Goal: Task Accomplishment & Management: Manage account settings

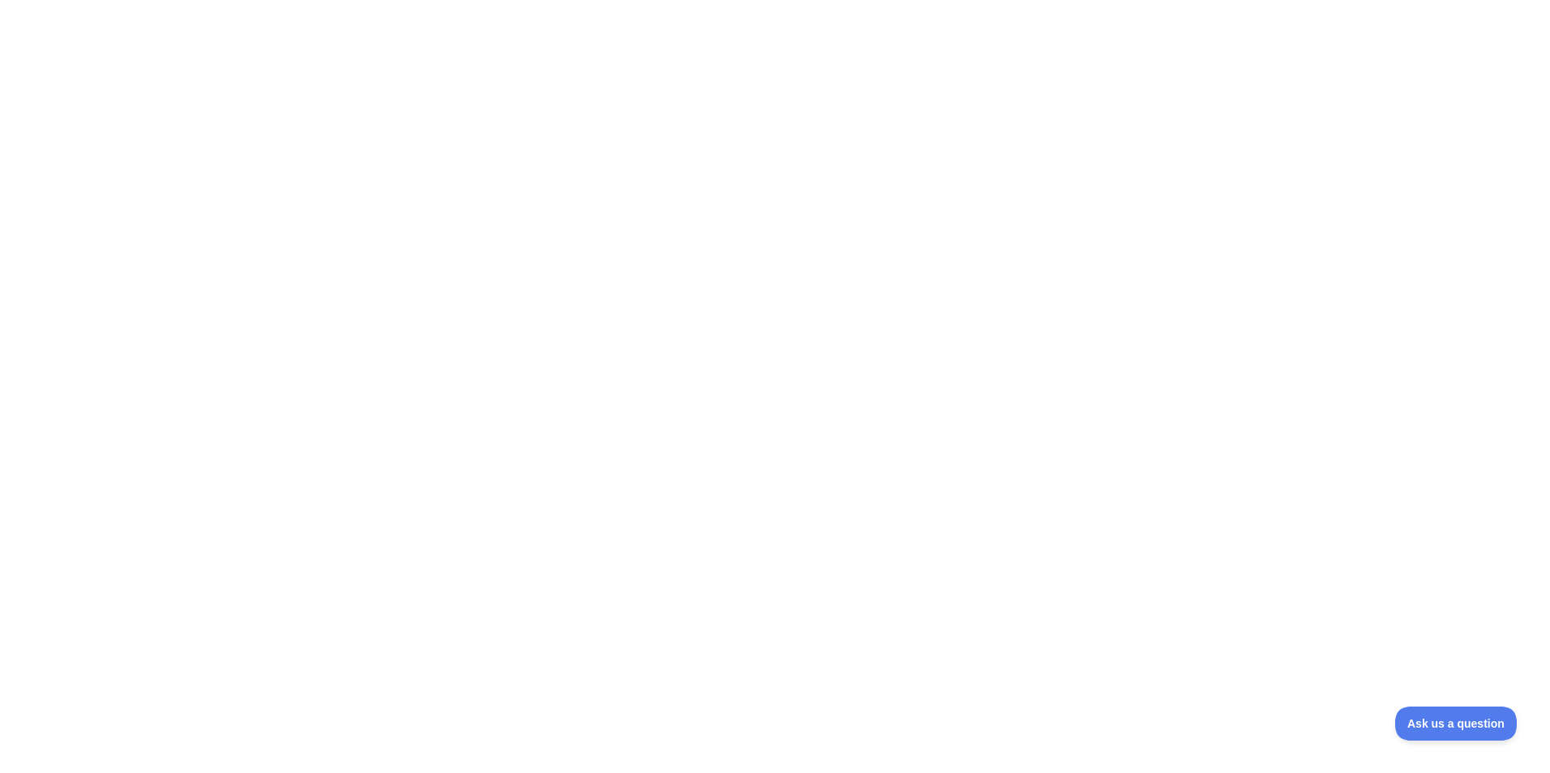
click at [797, 58] on div at bounding box center [775, 386] width 1550 height 773
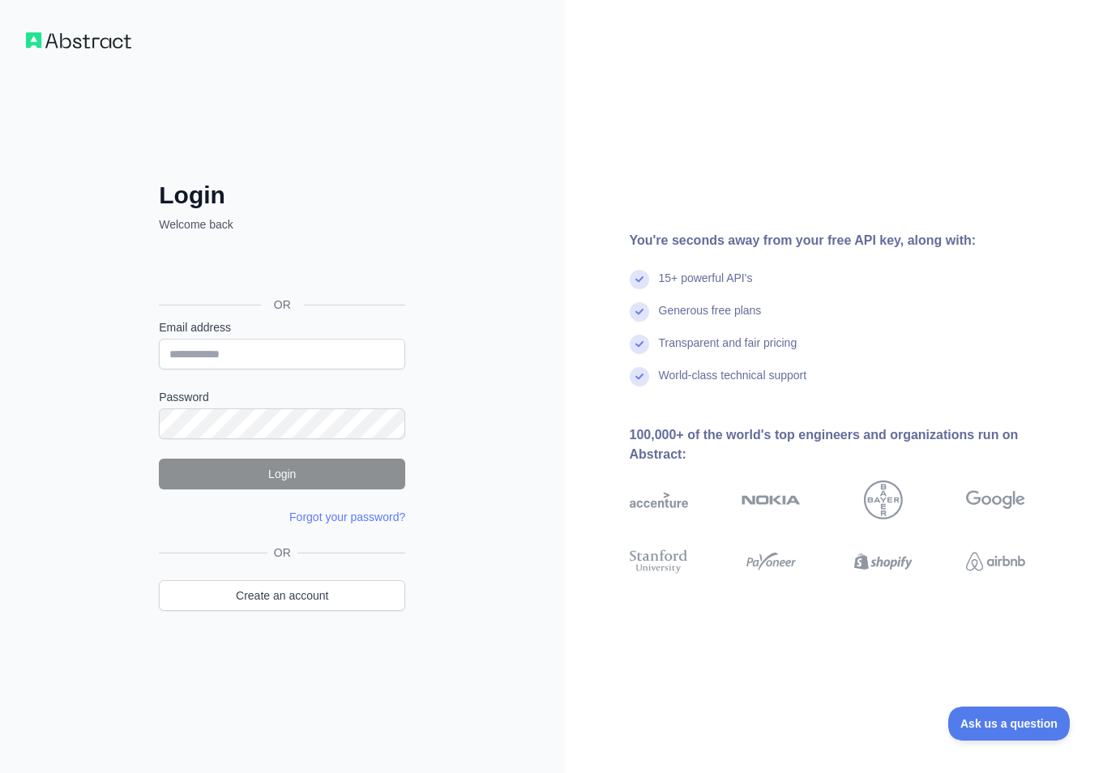
click at [103, 37] on img at bounding box center [78, 40] width 105 height 16
drag, startPoint x: 422, startPoint y: 540, endPoint x: 481, endPoint y: 524, distance: 61.1
click at [425, 538] on div "Login Welcome back OR Email address Password Login Forgot your password? Please…" at bounding box center [281, 419] width 311 height 477
